Goal: Navigation & Orientation: Find specific page/section

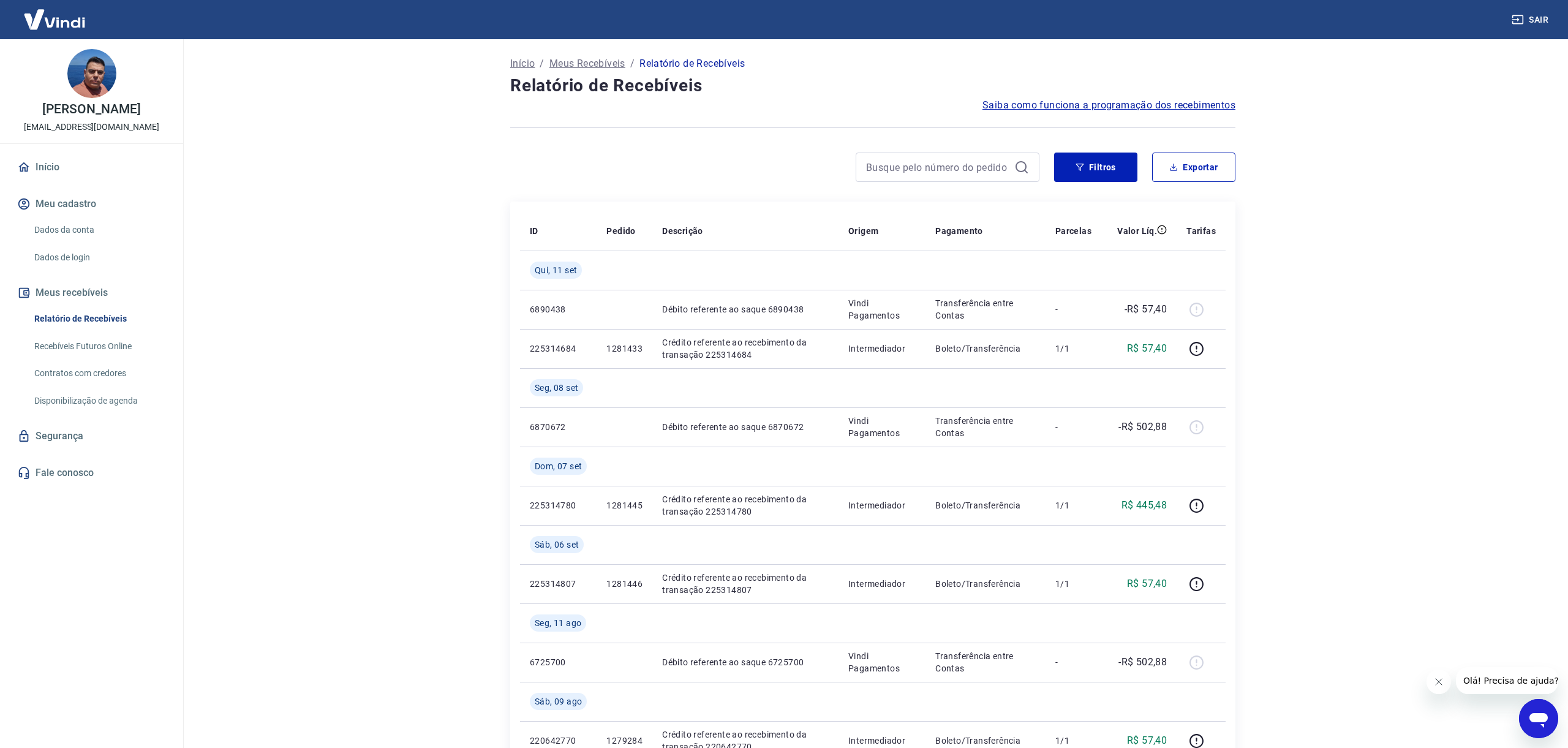
click at [49, 169] on link "Início" at bounding box center [91, 168] width 154 height 27
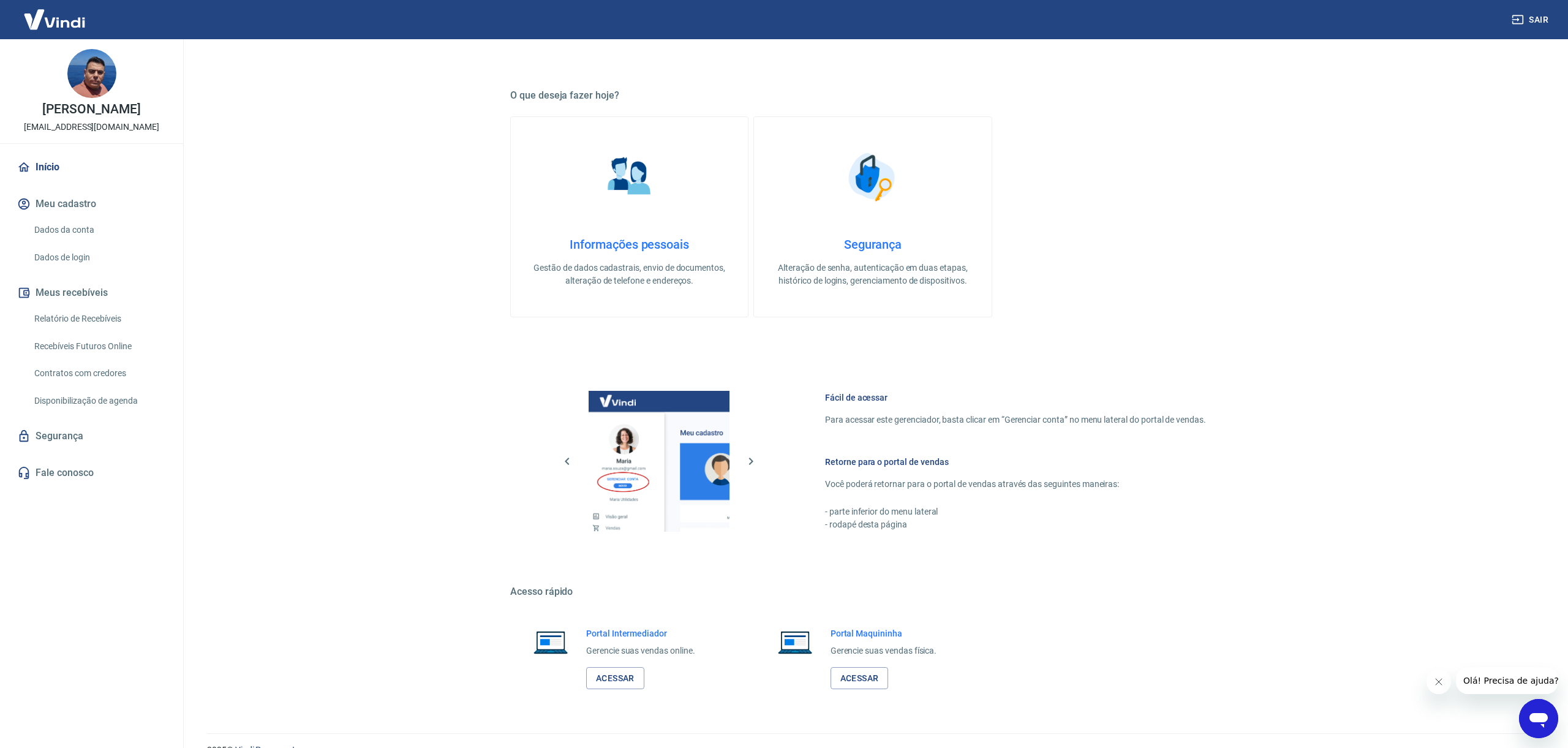
scroll to position [334, 0]
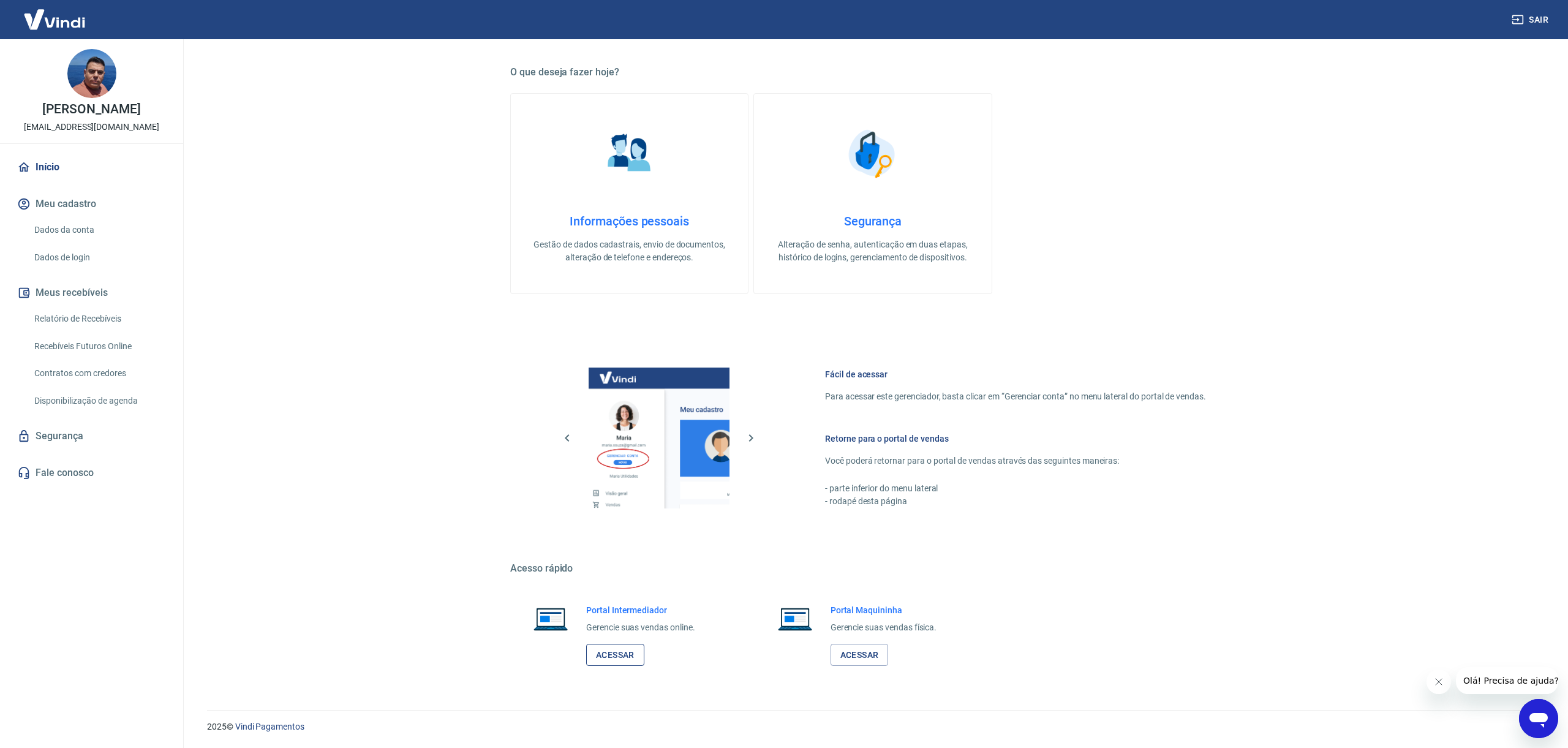
click at [616, 663] on link "Acessar" at bounding box center [615, 655] width 58 height 23
